Goal: Transaction & Acquisition: Obtain resource

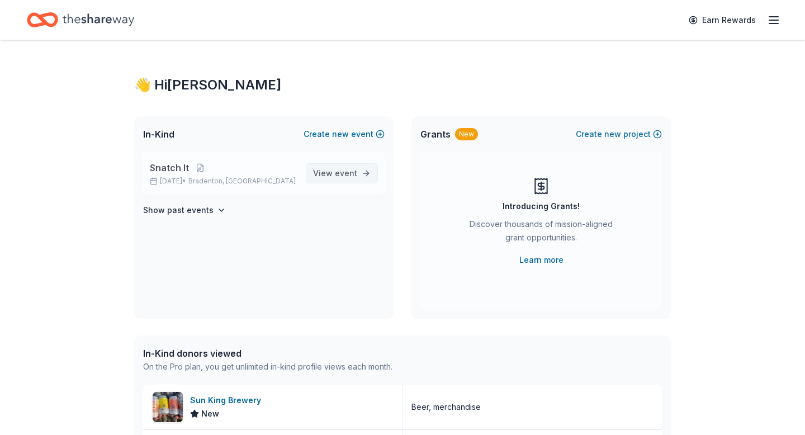
click at [350, 171] on span "event" at bounding box center [346, 173] width 22 height 10
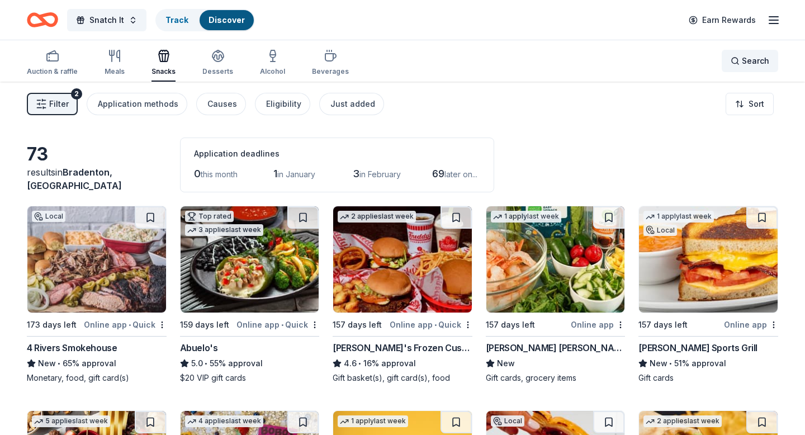
click at [734, 61] on div "Search" at bounding box center [749, 60] width 39 height 13
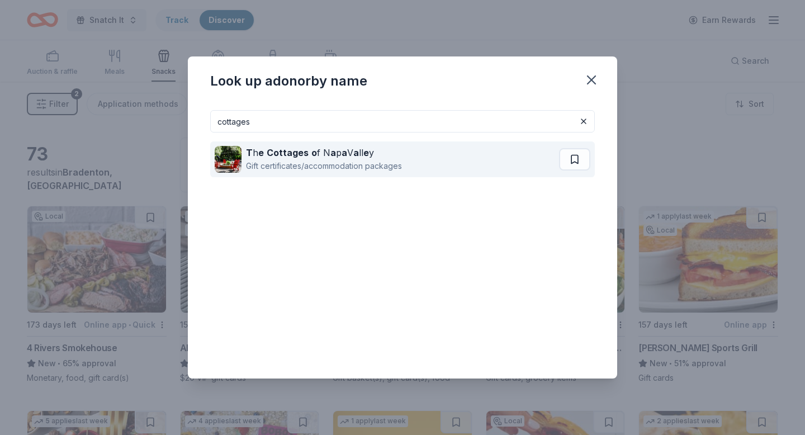
type input "cottages"
click at [333, 157] on div "T h e Cottages o f N a p a V a ll e y" at bounding box center [324, 152] width 156 height 13
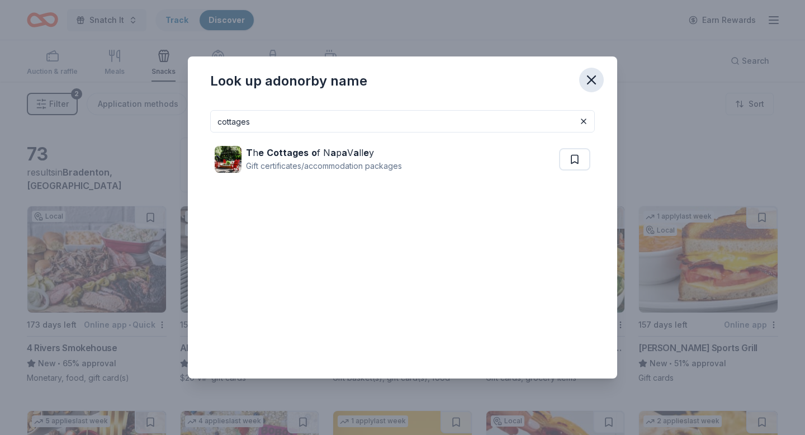
click at [592, 77] on icon "button" at bounding box center [591, 80] width 16 height 16
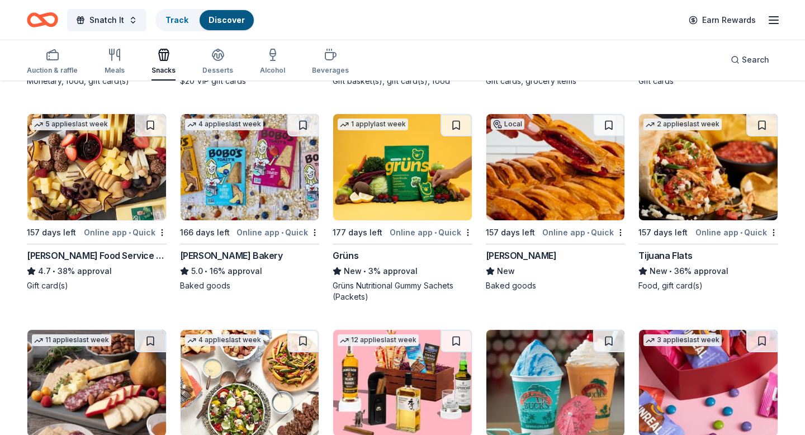
scroll to position [383, 0]
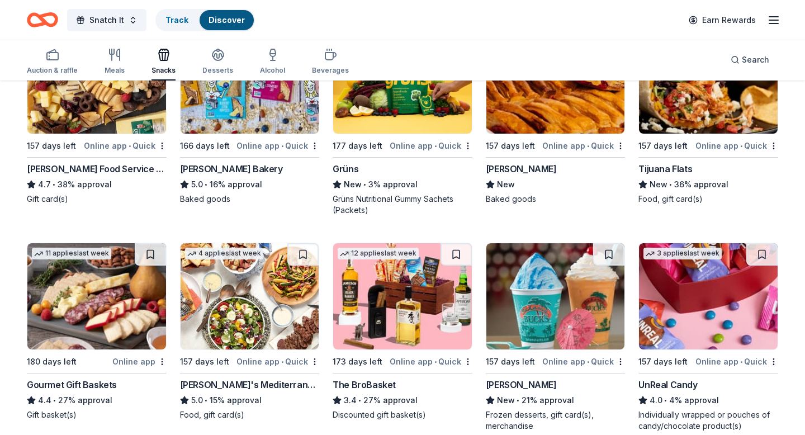
click at [98, 335] on img at bounding box center [96, 296] width 139 height 106
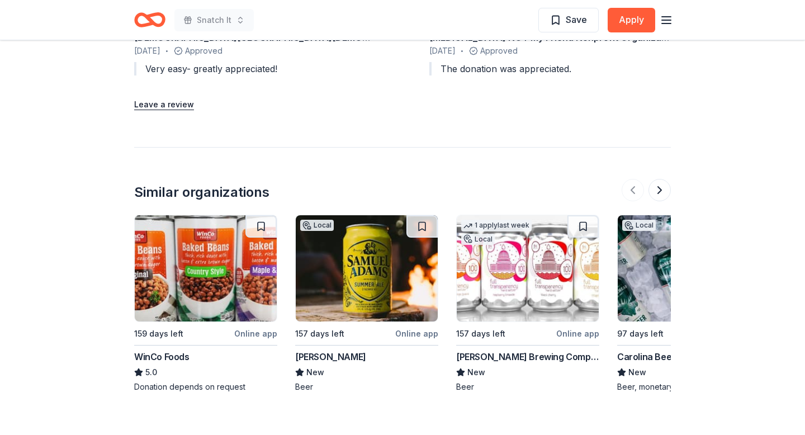
scroll to position [1300, 0]
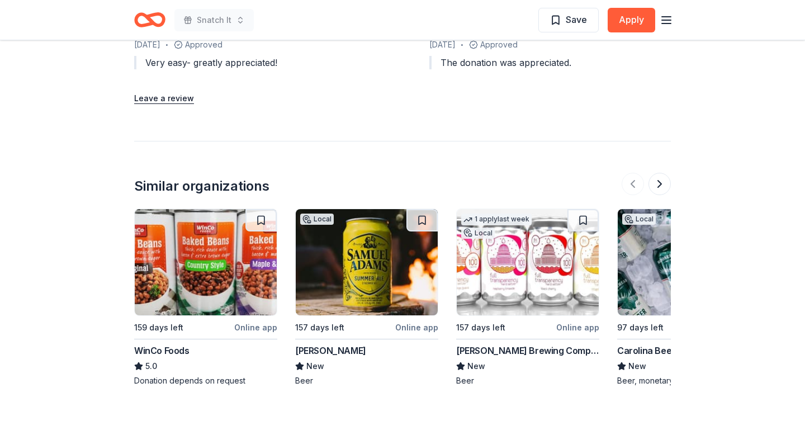
click at [344, 307] on img at bounding box center [367, 262] width 142 height 106
click at [390, 281] on img at bounding box center [367, 262] width 142 height 106
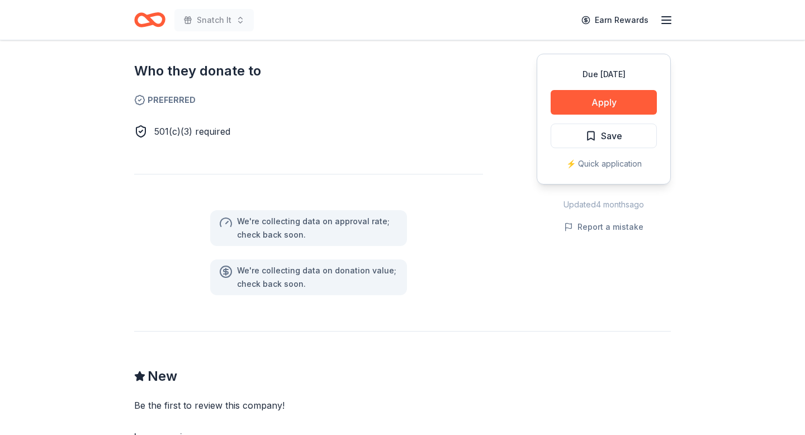
scroll to position [623, 0]
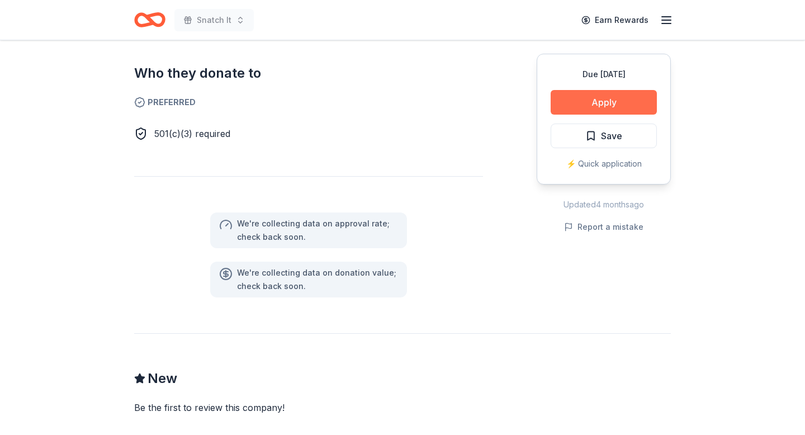
click at [596, 99] on button "Apply" at bounding box center [603, 102] width 106 height 25
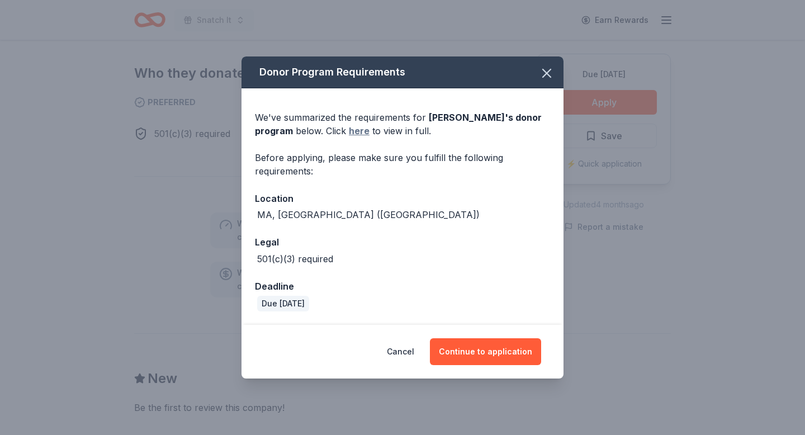
click at [359, 130] on link "here" at bounding box center [359, 130] width 21 height 13
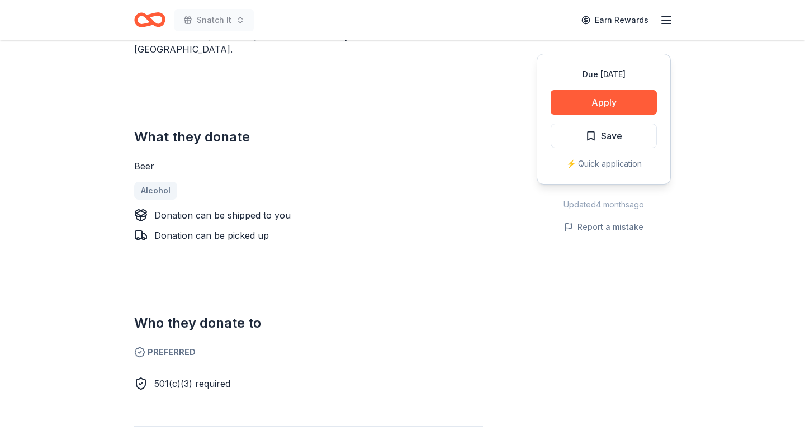
scroll to position [374, 0]
click at [614, 98] on button "Apply" at bounding box center [603, 102] width 106 height 25
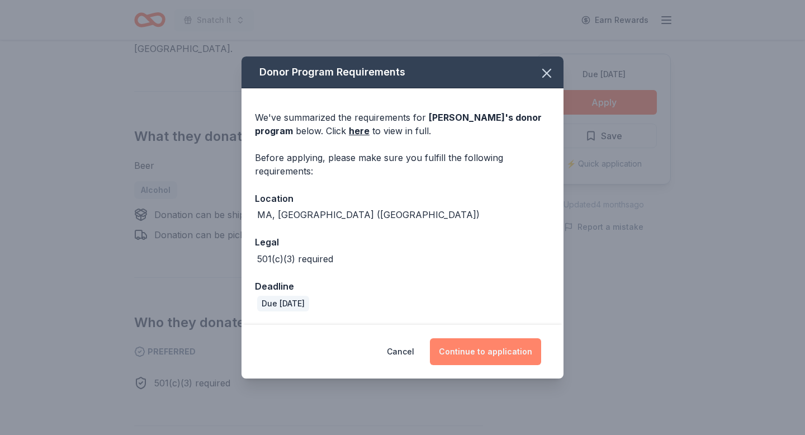
click at [476, 350] on button "Continue to application" at bounding box center [485, 351] width 111 height 27
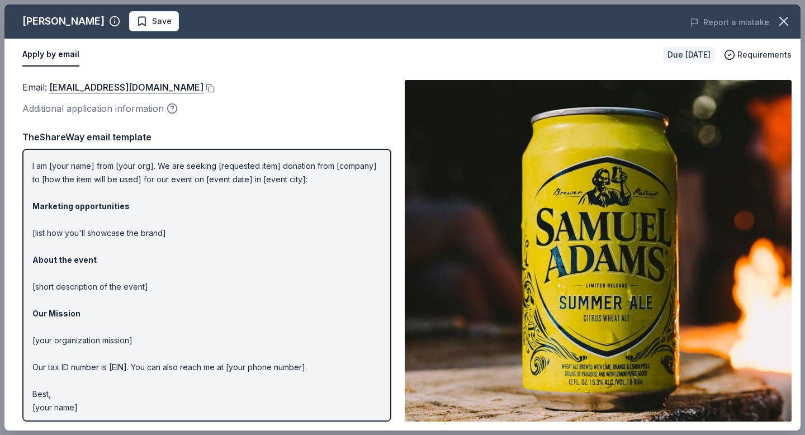
scroll to position [29, 0]
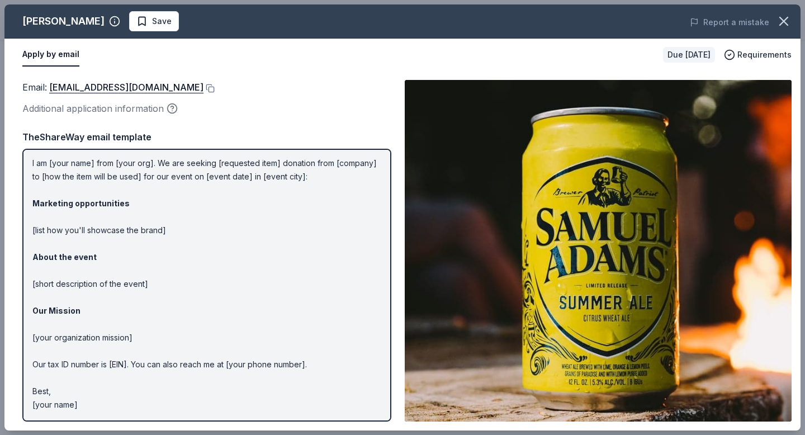
click at [253, 196] on p "Hi [name/there], I am [your name] from [your org]. We are seeking [requested it…" at bounding box center [206, 271] width 349 height 282
click at [254, 176] on p "Hi [name/there], I am [your name] from [your org]. We are seeking [requested it…" at bounding box center [206, 271] width 349 height 282
click at [168, 89] on link "donations@bostonbeer.com" at bounding box center [126, 87] width 154 height 15
click at [203, 88] on button at bounding box center [208, 88] width 11 height 9
